Goal: Manage account settings

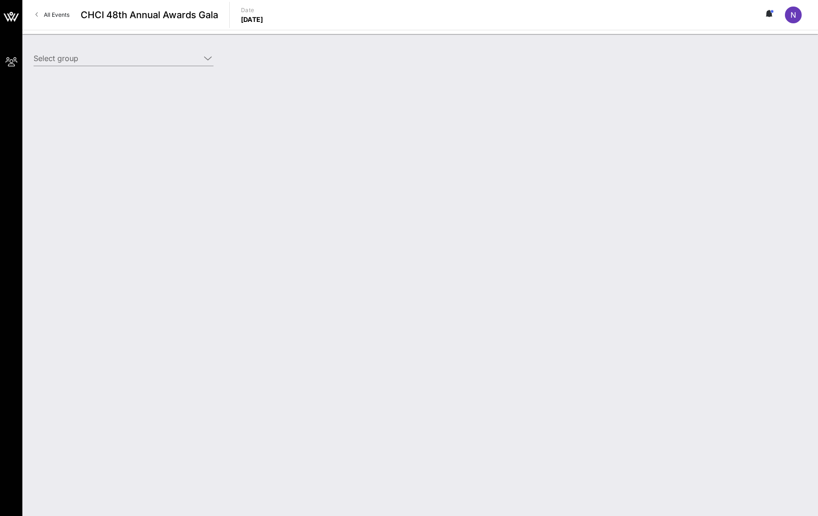
type input "CTIA (CTIA) [[PERSON_NAME], [EMAIL_ADDRESS][DOMAIN_NAME]]"
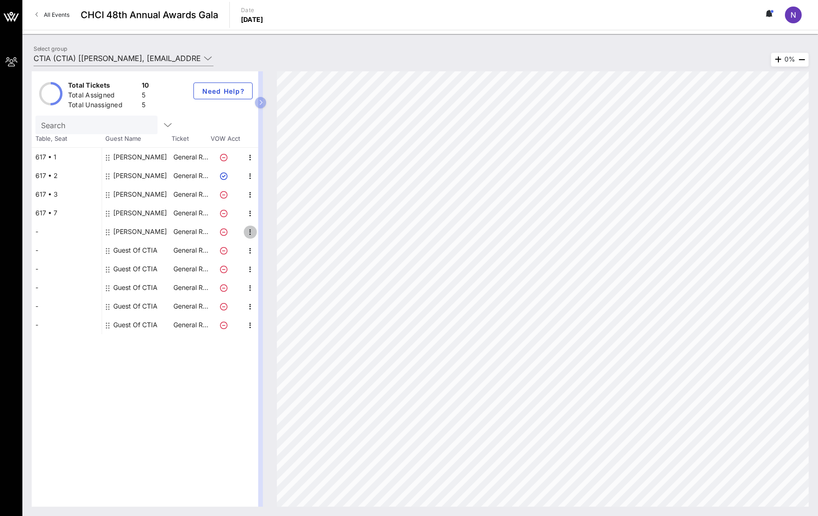
click at [249, 233] on icon "button" at bounding box center [250, 232] width 11 height 11
click at [277, 240] on div "Edit" at bounding box center [273, 234] width 19 height 15
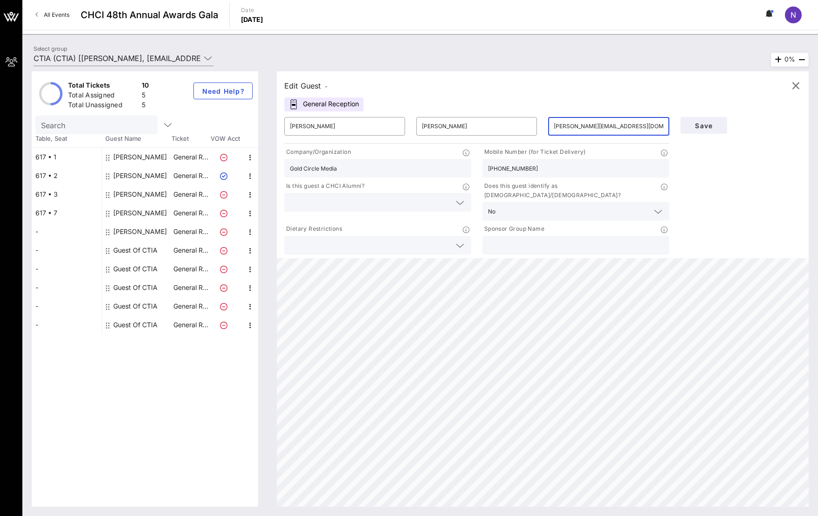
click at [586, 122] on input "[PERSON_NAME][EMAIL_ADDRESS][DOMAIN_NAME]" at bounding box center [609, 126] width 110 height 15
